Goal: Find specific page/section: Find specific page/section

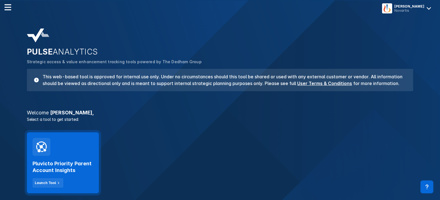
click at [57, 152] on div "Pluvicto Priority Parent Account Insights Launch Tool" at bounding box center [63, 163] width 72 height 61
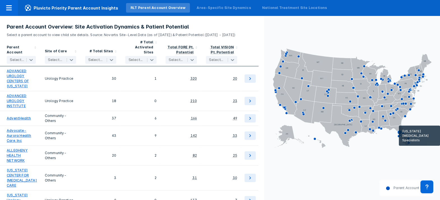
click at [356, 134] on icon at bounding box center [400, 132] width 4 height 4
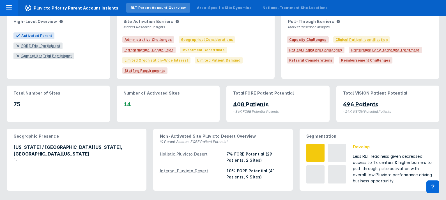
scroll to position [87, 0]
